Goal: Task Accomplishment & Management: Use online tool/utility

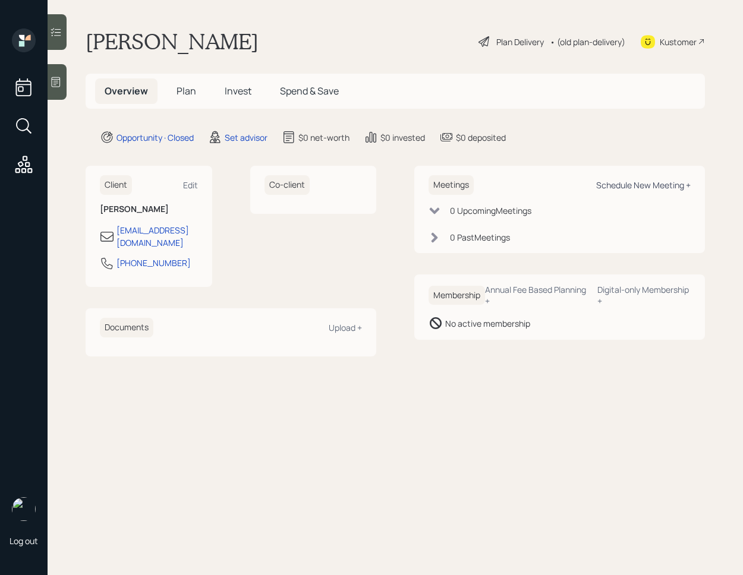
click at [633, 182] on div "Schedule New Meeting +" at bounding box center [643, 184] width 95 height 11
select select "round-[PERSON_NAME]"
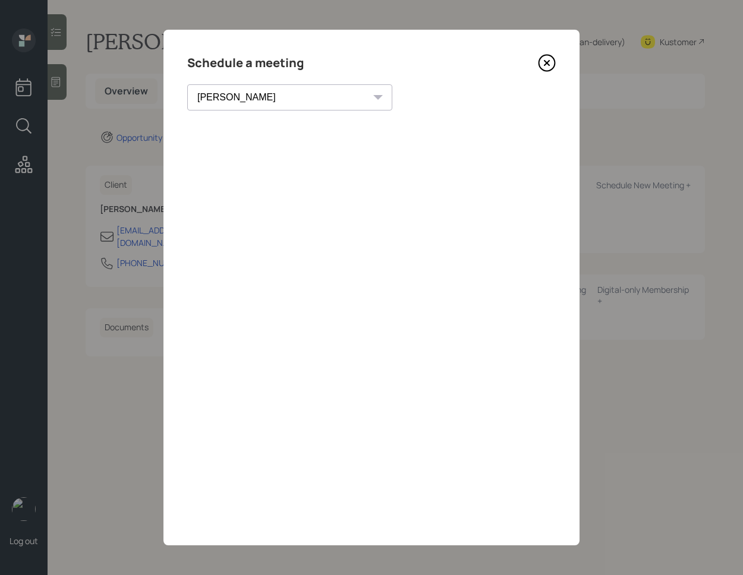
click at [551, 65] on icon at bounding box center [547, 63] width 18 height 18
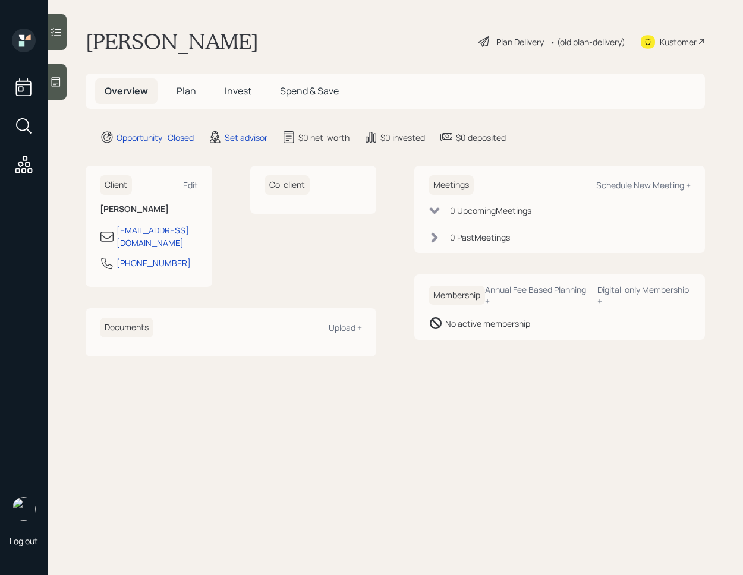
click at [55, 73] on div at bounding box center [57, 82] width 19 height 36
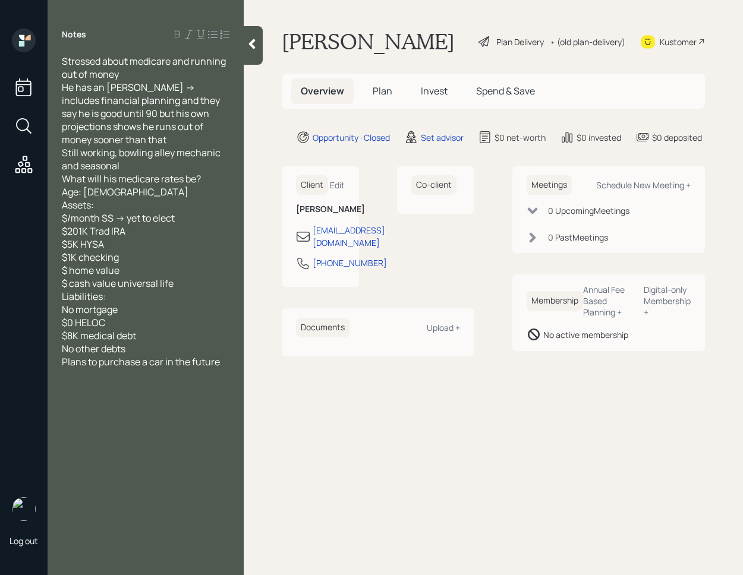
click at [254, 53] on div at bounding box center [253, 45] width 19 height 39
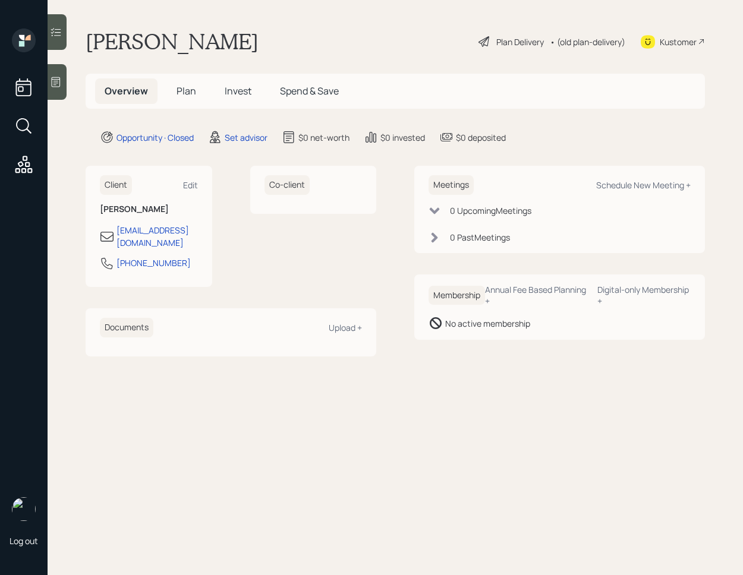
click at [347, 242] on div "Co-client" at bounding box center [313, 226] width 127 height 121
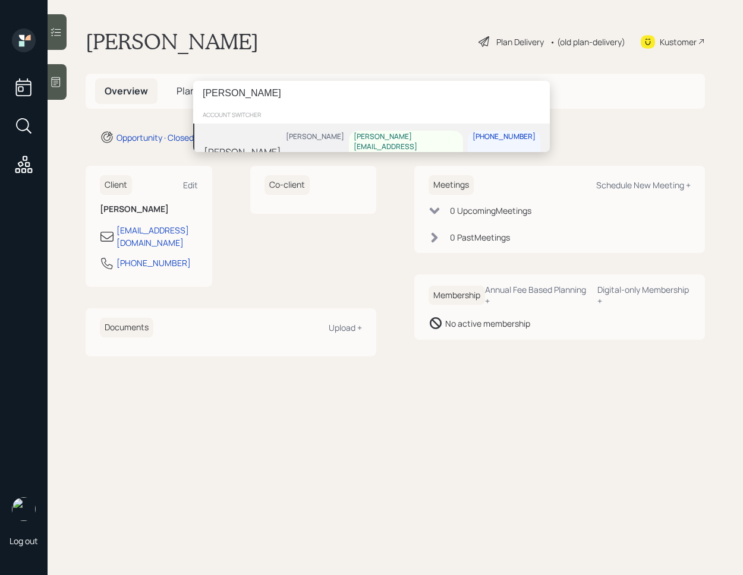
type input "[PERSON_NAME]"
click at [247, 130] on div "[PERSON_NAME] [PERSON_NAME] [PERSON_NAME][EMAIL_ADDRESS][PERSON_NAME][DOMAIN_NA…" at bounding box center [371, 152] width 357 height 56
